Goal: Task Accomplishment & Management: Use online tool/utility

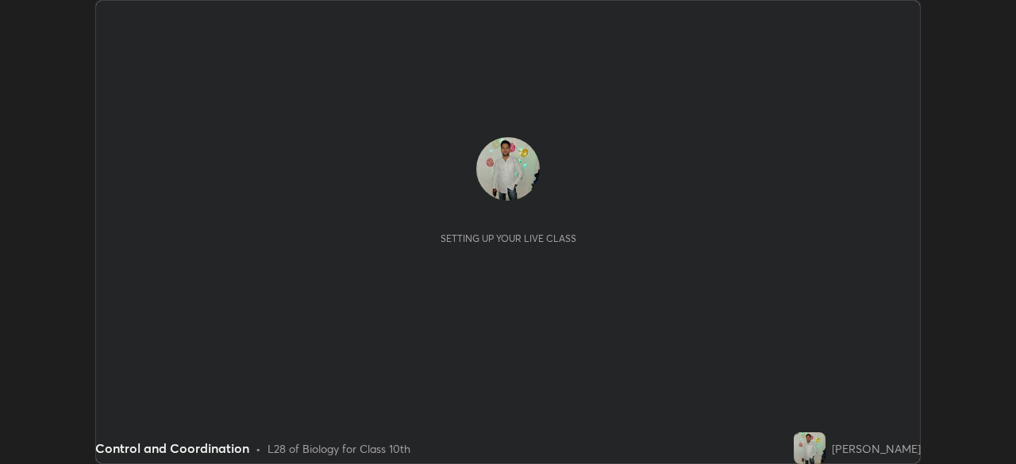
scroll to position [464, 1016]
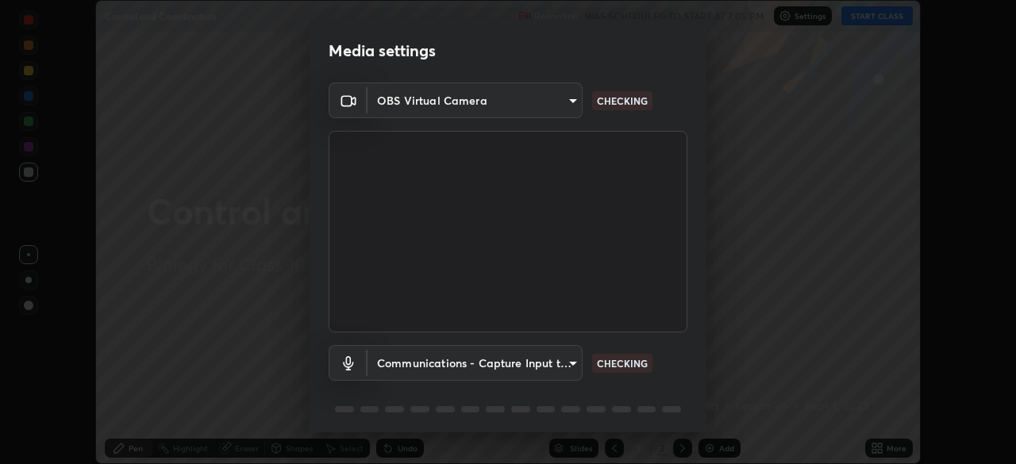
type input "1d6a8d8e3d049e0df573fcc8f71ee58031d2775e3e03122f9be361fa2901a04b"
type input "communications"
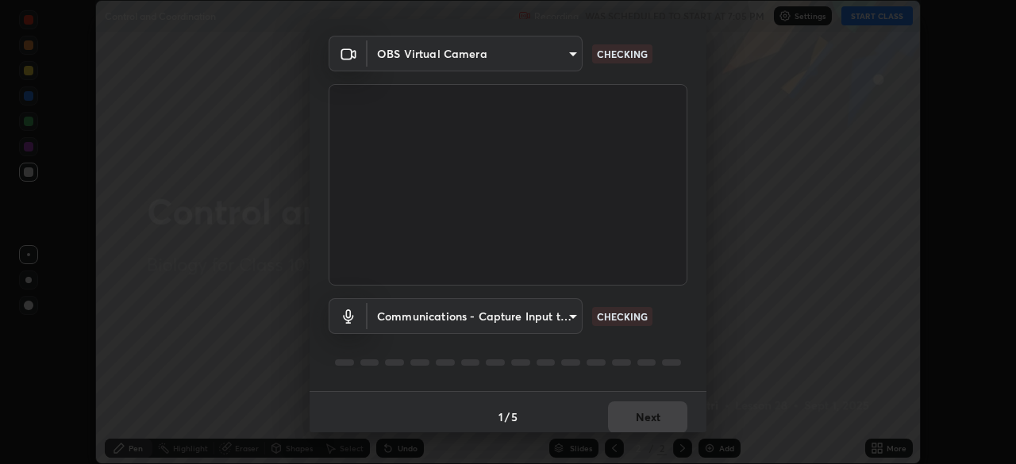
scroll to position [56, 0]
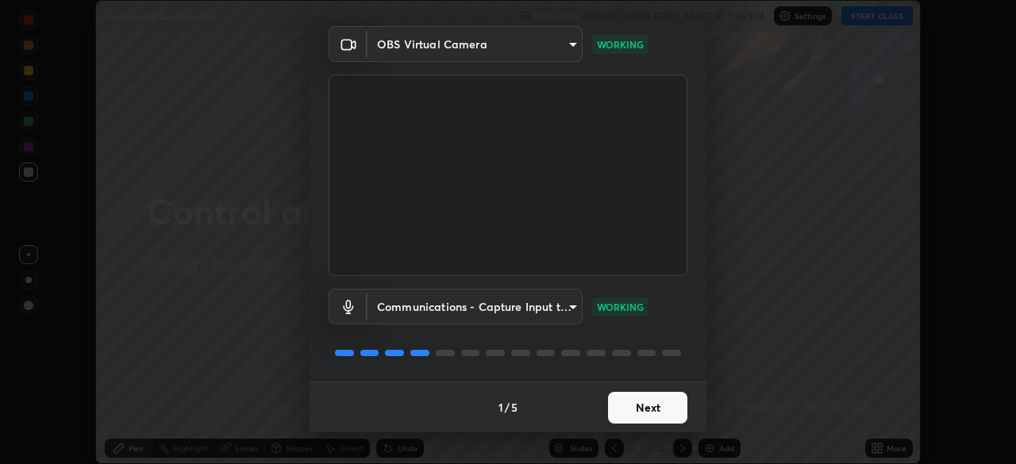
click at [641, 407] on button "Next" at bounding box center [647, 408] width 79 height 32
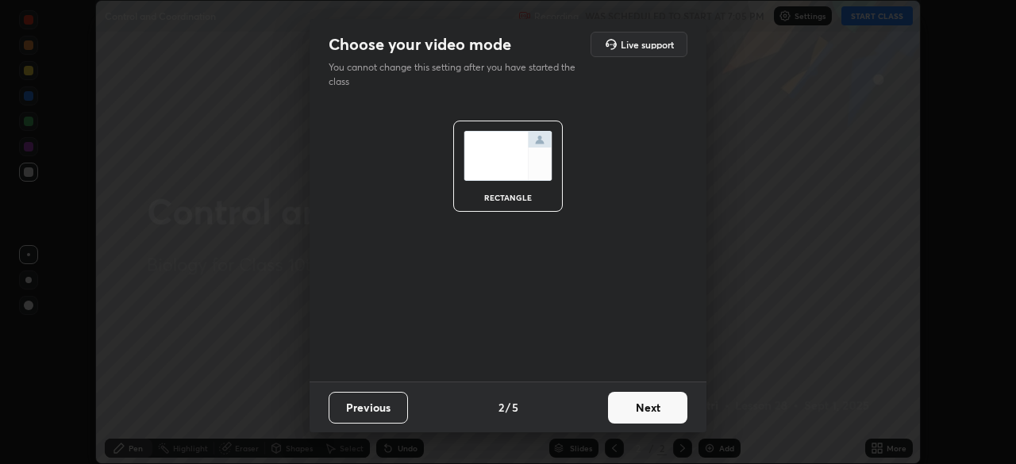
scroll to position [0, 0]
click at [639, 403] on button "Next" at bounding box center [647, 408] width 79 height 32
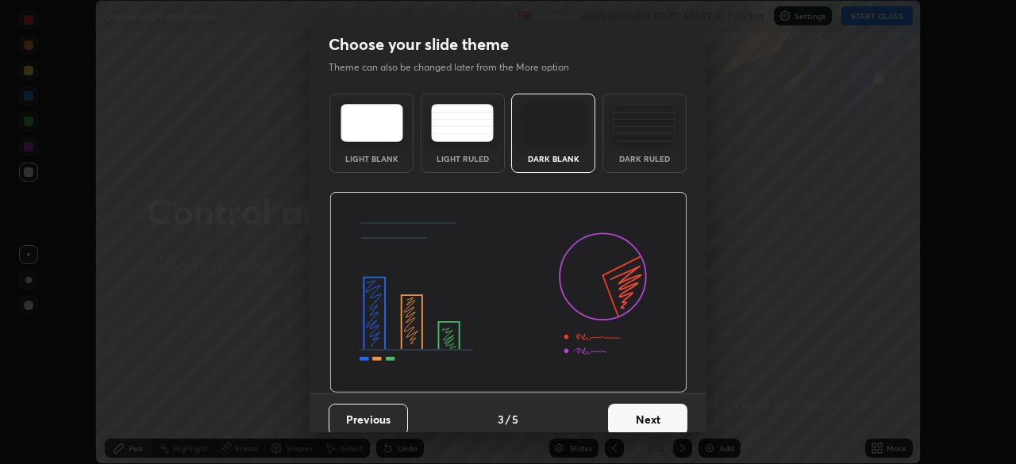
click at [644, 419] on button "Next" at bounding box center [647, 420] width 79 height 32
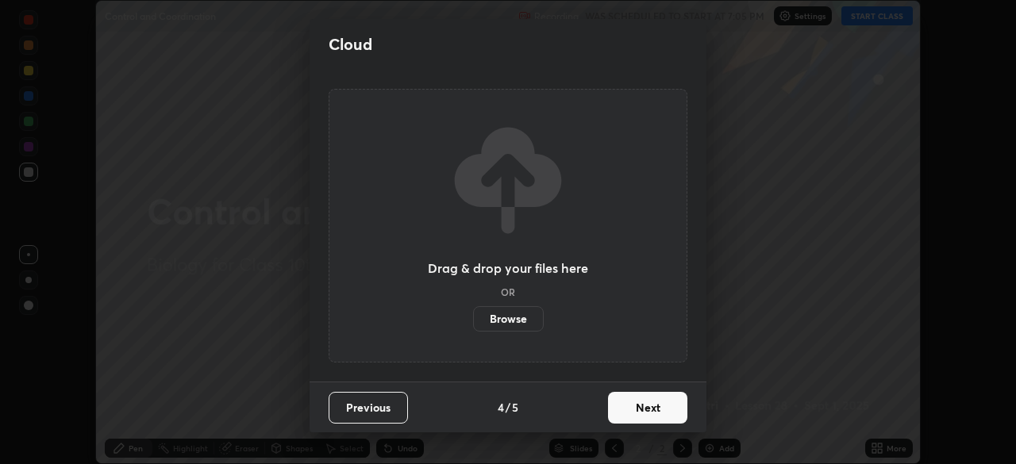
click at [648, 409] on button "Next" at bounding box center [647, 408] width 79 height 32
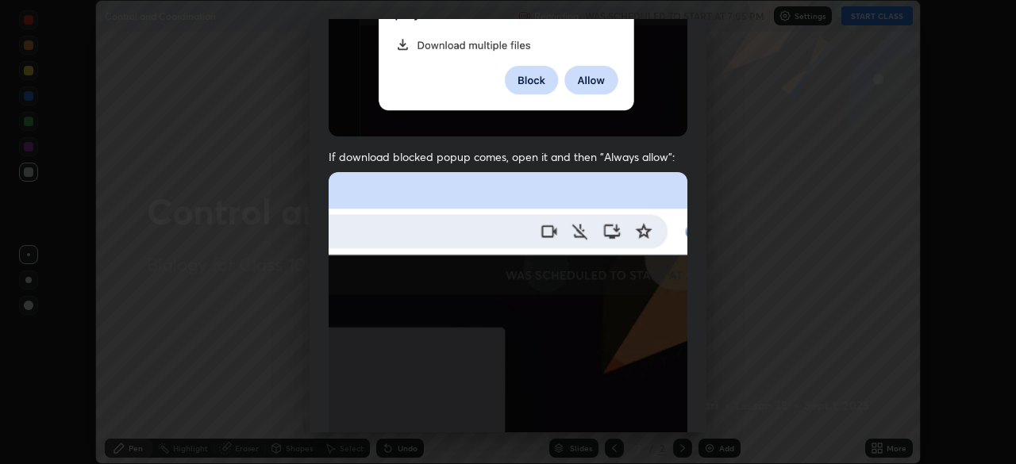
scroll to position [380, 0]
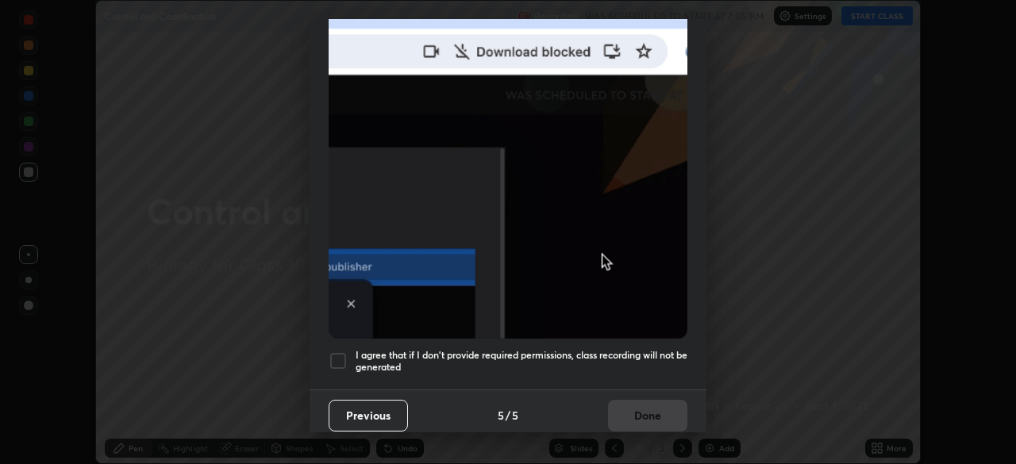
click at [337, 359] on div at bounding box center [338, 361] width 19 height 19
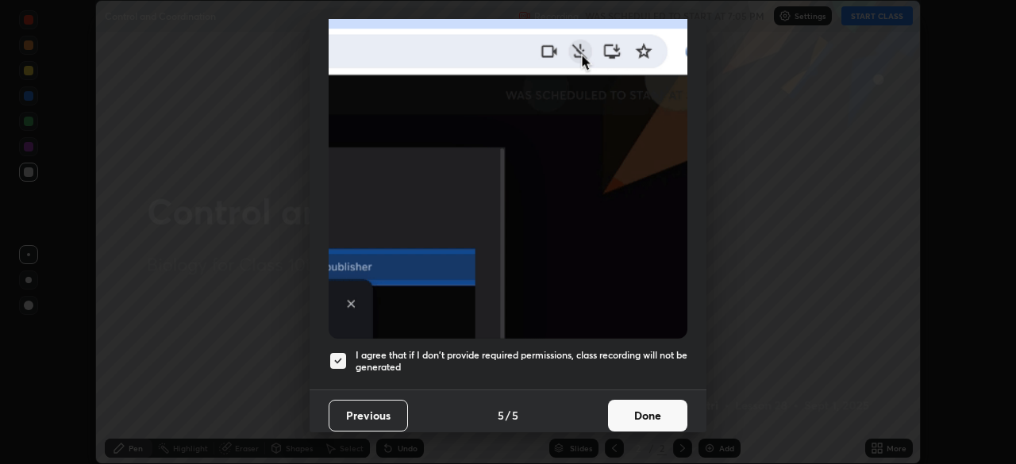
click at [649, 409] on button "Done" at bounding box center [647, 416] width 79 height 32
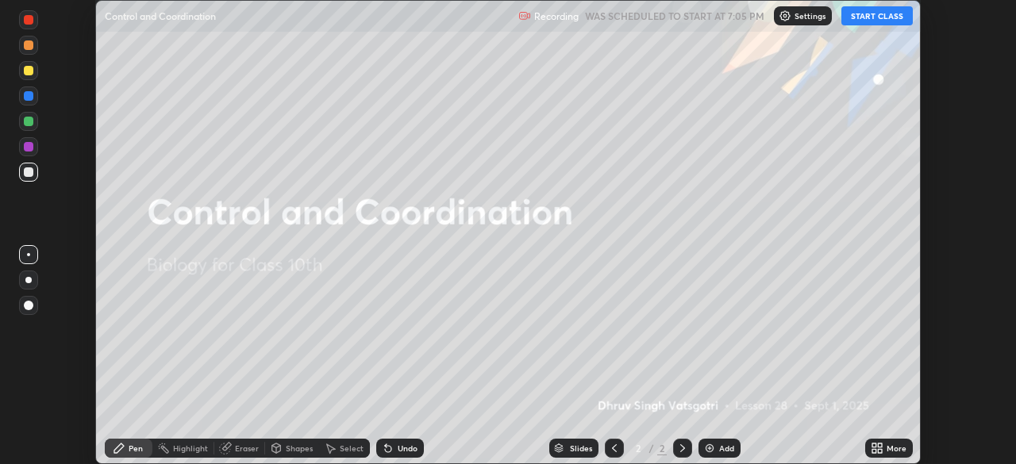
click at [876, 15] on button "START CLASS" at bounding box center [876, 15] width 71 height 19
click at [714, 449] on img at bounding box center [709, 448] width 13 height 13
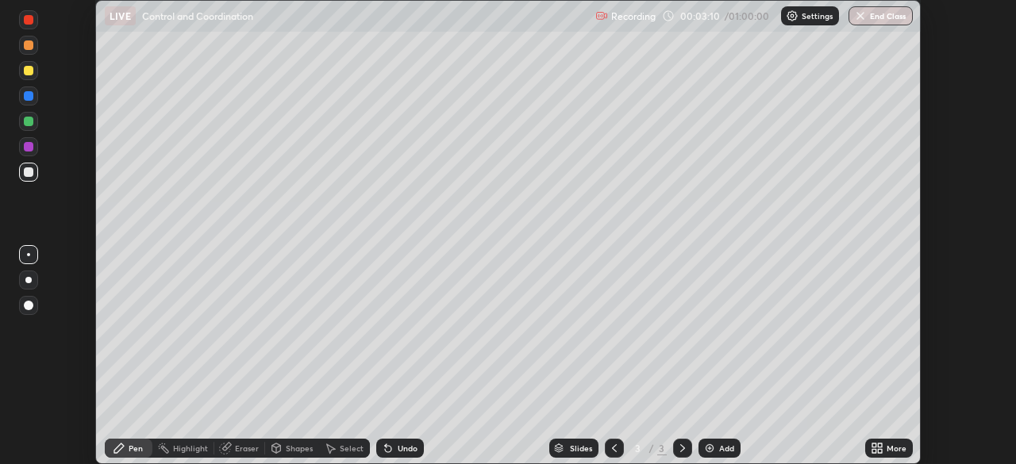
click at [26, 148] on div at bounding box center [29, 147] width 10 height 10
click at [30, 72] on div at bounding box center [29, 71] width 10 height 10
click at [724, 447] on div "Add" at bounding box center [726, 449] width 15 height 8
click at [612, 448] on icon at bounding box center [614, 449] width 5 height 8
click at [715, 449] on div "Add" at bounding box center [720, 448] width 42 height 19
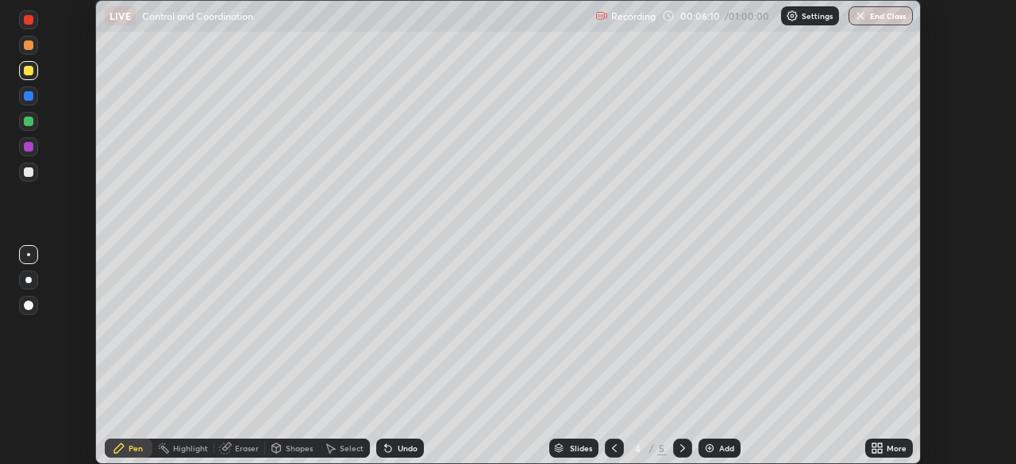
click at [32, 123] on div at bounding box center [29, 122] width 10 height 10
click at [29, 151] on div at bounding box center [29, 147] width 10 height 10
click at [30, 44] on div at bounding box center [29, 45] width 10 height 10
click at [921, 311] on div "Setting up your live class" at bounding box center [508, 232] width 1016 height 464
click at [728, 451] on div "Add" at bounding box center [726, 449] width 15 height 8
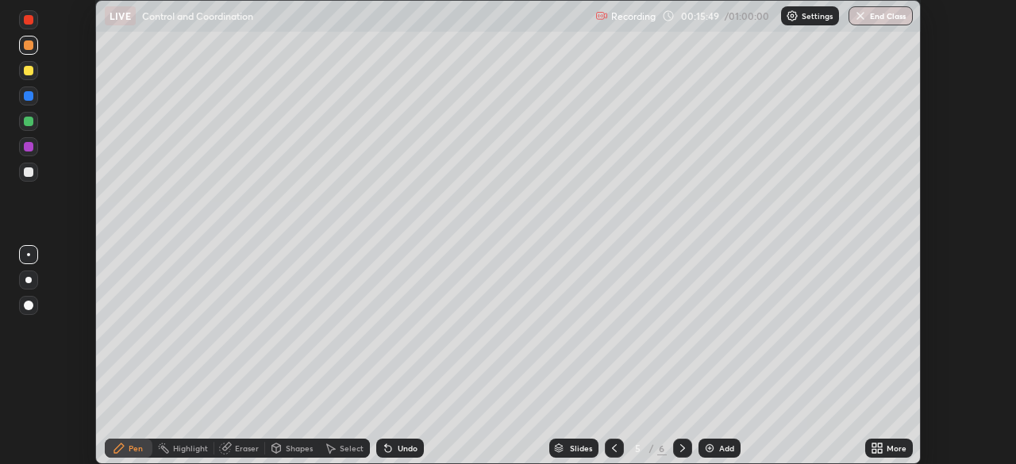
click at [25, 121] on div at bounding box center [29, 122] width 10 height 10
click at [29, 173] on div at bounding box center [29, 172] width 10 height 10
click at [27, 148] on div at bounding box center [29, 147] width 10 height 10
click at [29, 71] on div at bounding box center [29, 71] width 10 height 10
click at [29, 21] on div at bounding box center [29, 20] width 10 height 10
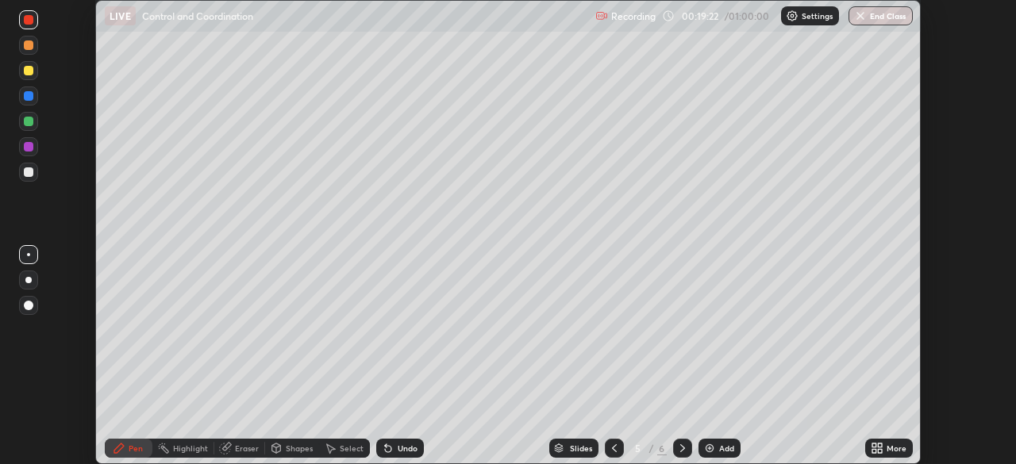
click at [27, 120] on div at bounding box center [29, 122] width 10 height 10
click at [613, 449] on icon at bounding box center [614, 448] width 13 height 13
click at [679, 445] on icon at bounding box center [682, 448] width 13 height 13
click at [726, 451] on div "Add" at bounding box center [726, 449] width 15 height 8
click at [886, 22] on button "End Class" at bounding box center [881, 15] width 64 height 19
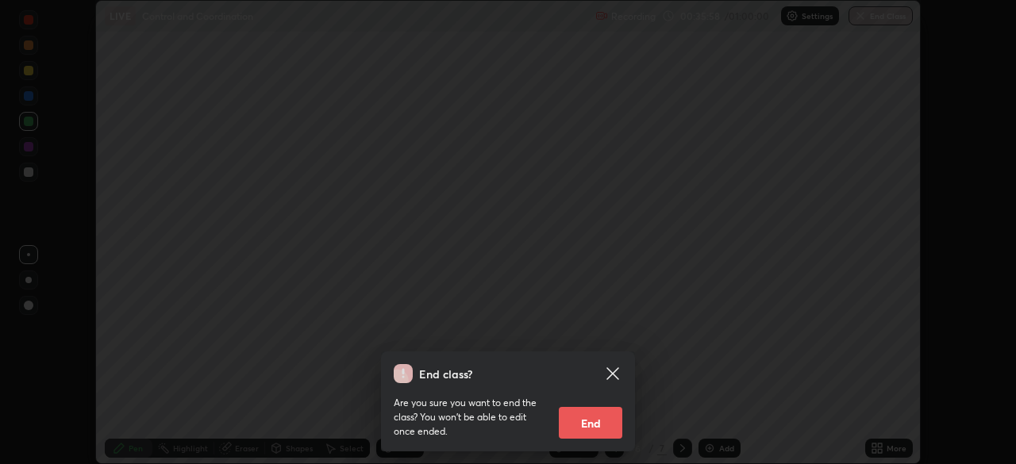
click at [610, 420] on button "End" at bounding box center [591, 423] width 64 height 32
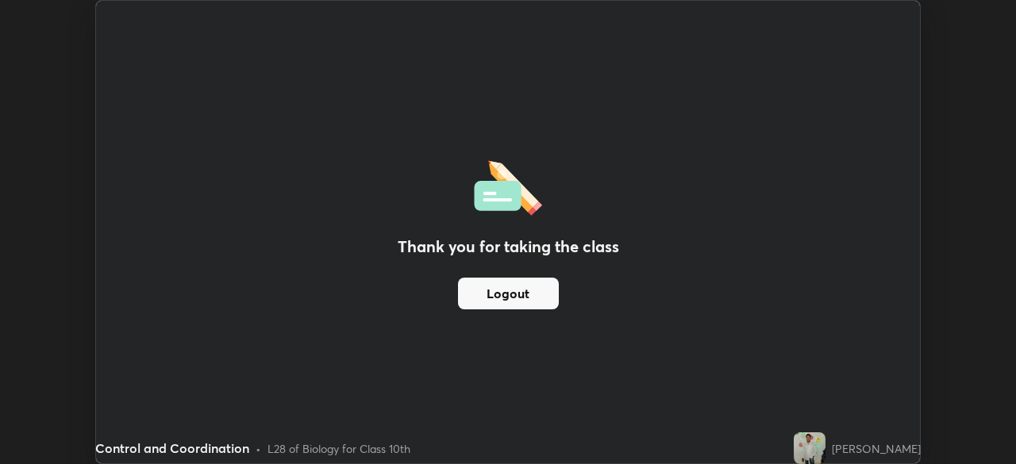
click at [521, 291] on button "Logout" at bounding box center [508, 294] width 101 height 32
click at [533, 289] on button "Logout" at bounding box center [508, 294] width 101 height 32
click at [536, 298] on button "Logout" at bounding box center [508, 294] width 101 height 32
click at [539, 295] on button "Logout" at bounding box center [508, 294] width 101 height 32
click at [541, 292] on button "Logout" at bounding box center [508, 294] width 101 height 32
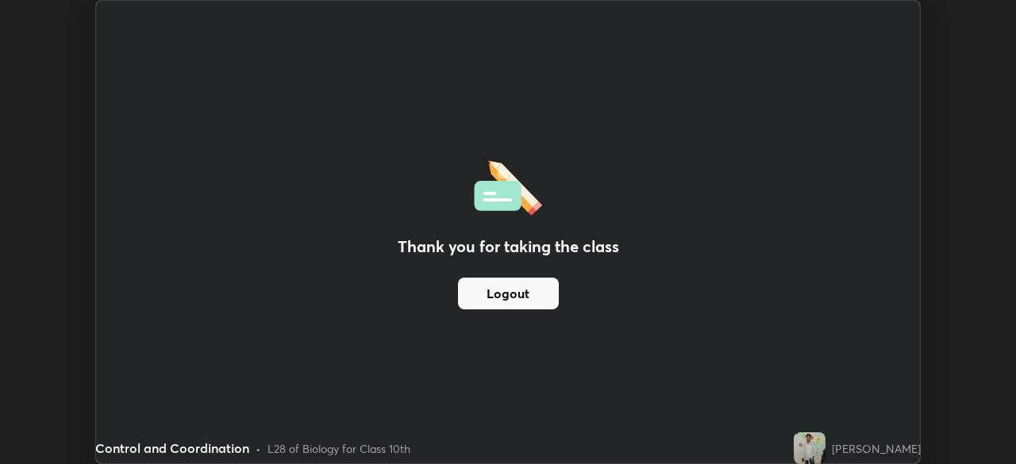
click at [538, 290] on button "Logout" at bounding box center [508, 294] width 101 height 32
click at [533, 289] on button "Logout" at bounding box center [508, 294] width 101 height 32
click at [530, 293] on button "Logout" at bounding box center [508, 294] width 101 height 32
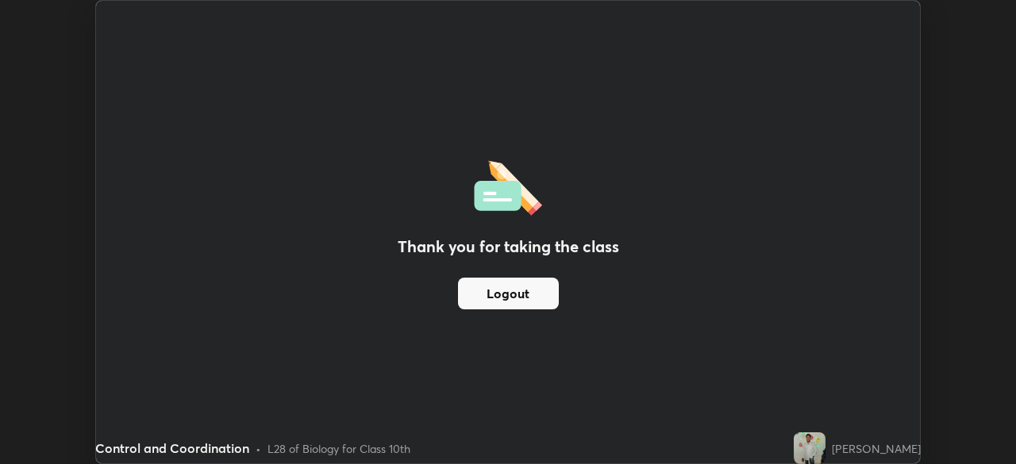
click at [530, 293] on button "Logout" at bounding box center [508, 294] width 101 height 32
click at [533, 295] on button "Logout" at bounding box center [508, 294] width 101 height 32
click at [540, 291] on button "Logout" at bounding box center [508, 294] width 101 height 32
click at [794, 444] on img at bounding box center [810, 449] width 32 height 32
click at [794, 446] on img at bounding box center [810, 449] width 32 height 32
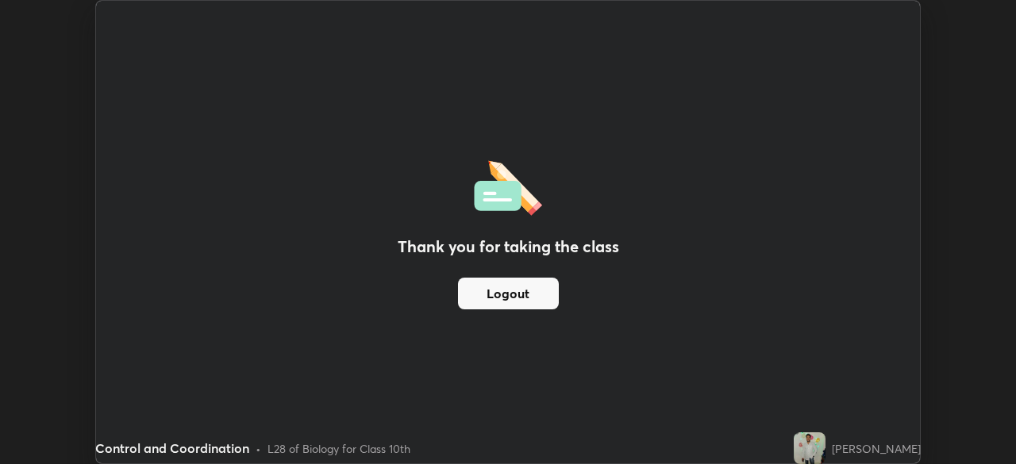
click at [794, 437] on img at bounding box center [810, 449] width 32 height 32
click at [794, 441] on img at bounding box center [810, 449] width 32 height 32
click at [794, 442] on img at bounding box center [810, 449] width 32 height 32
click at [840, 456] on div "[PERSON_NAME]" at bounding box center [857, 449] width 127 height 32
click at [840, 450] on div "[PERSON_NAME]" at bounding box center [876, 449] width 89 height 17
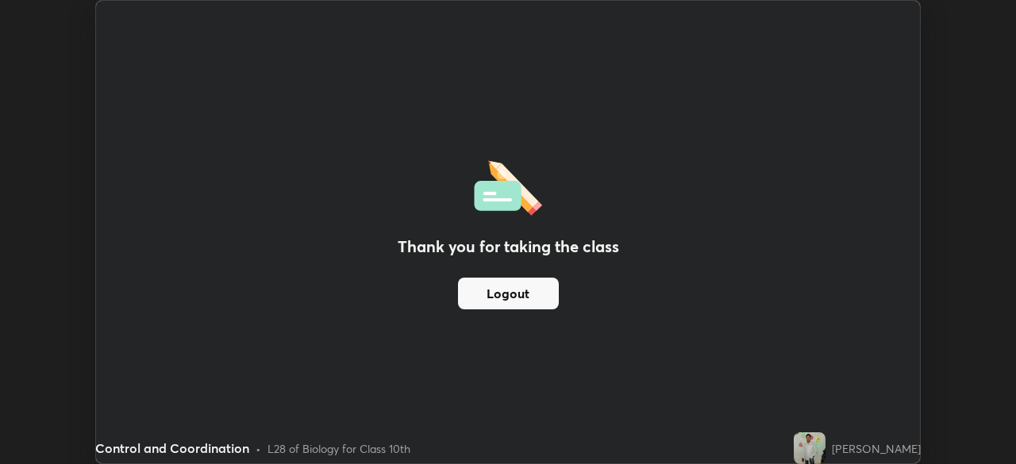
click at [840, 450] on div "[PERSON_NAME]" at bounding box center [876, 449] width 89 height 17
click at [845, 450] on div "[PERSON_NAME]" at bounding box center [876, 449] width 89 height 17
